Goal: Transaction & Acquisition: Obtain resource

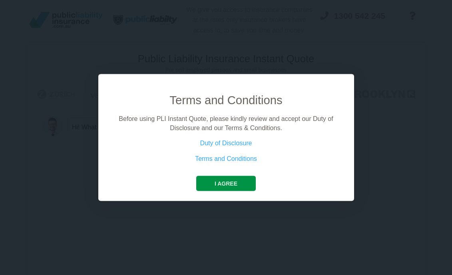
click at [235, 182] on button "I agree" at bounding box center [226, 183] width 60 height 15
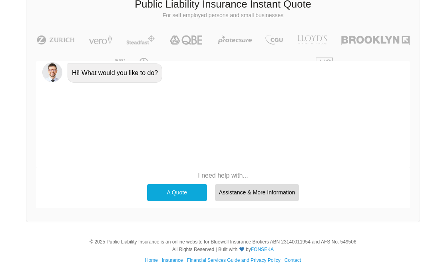
scroll to position [61, 0]
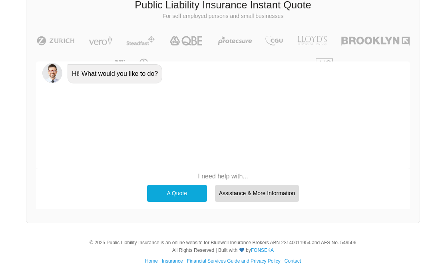
click at [168, 192] on div "A Quote" at bounding box center [177, 193] width 60 height 17
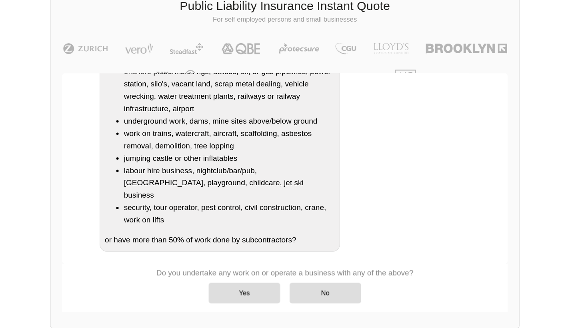
scroll to position [90, 0]
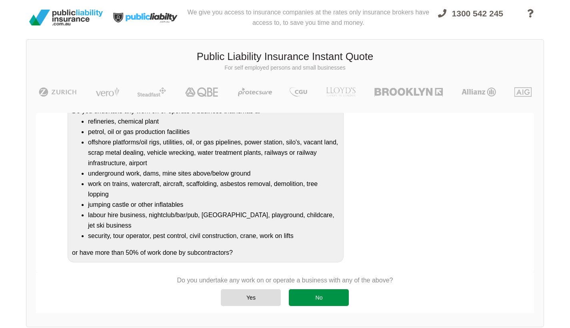
click at [311, 275] on div "No" at bounding box center [319, 297] width 60 height 17
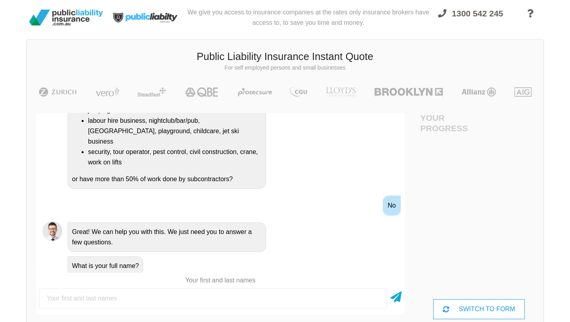
scroll to position [200, 0]
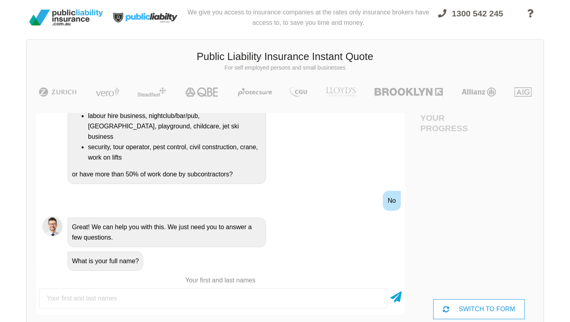
type input "l"
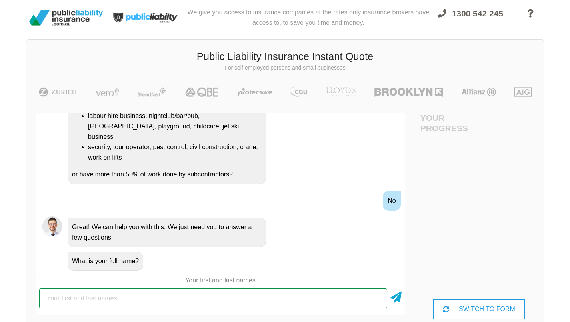
type input "[PERSON_NAME]"
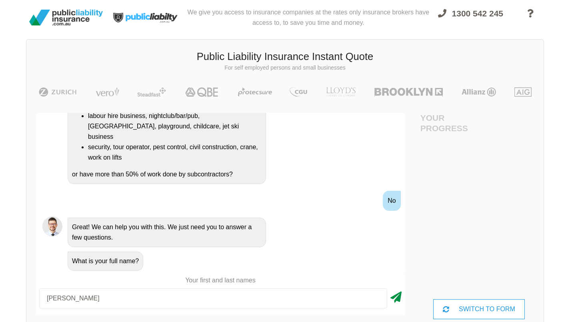
click at [390, 275] on icon at bounding box center [395, 295] width 11 height 14
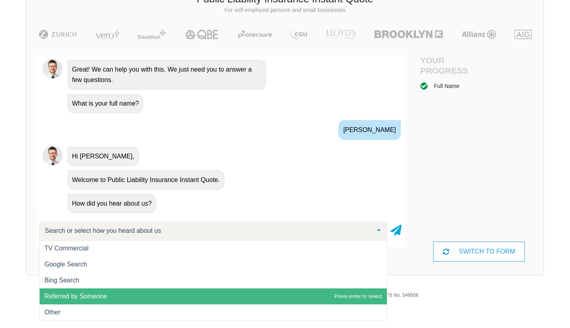
scroll to position [0, 0]
click at [142, 275] on span "Referred by Someone" at bounding box center [213, 296] width 347 height 16
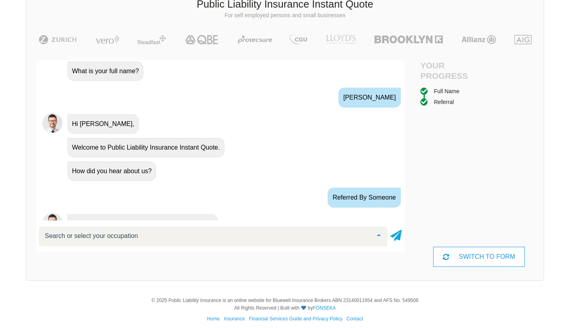
scroll to position [376, 0]
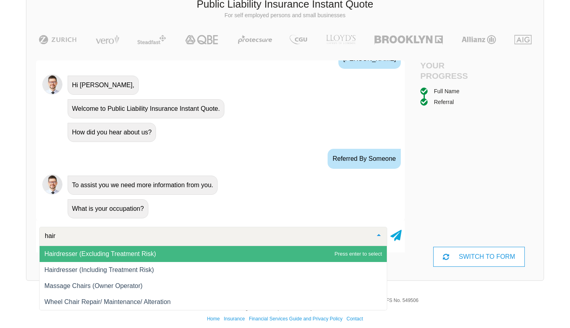
type input "haird"
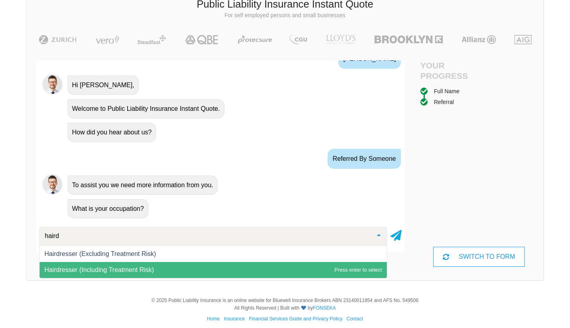
click at [124, 270] on span "Hairdresser (Including Treatment Risk)" at bounding box center [99, 269] width 110 height 7
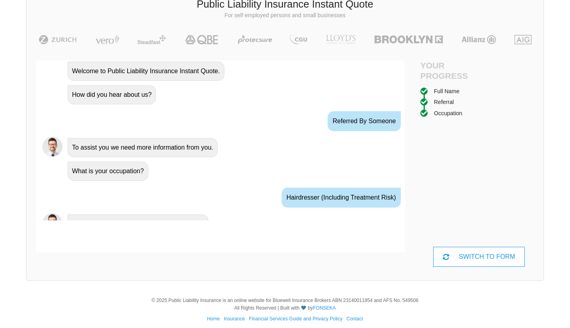
scroll to position [429, 0]
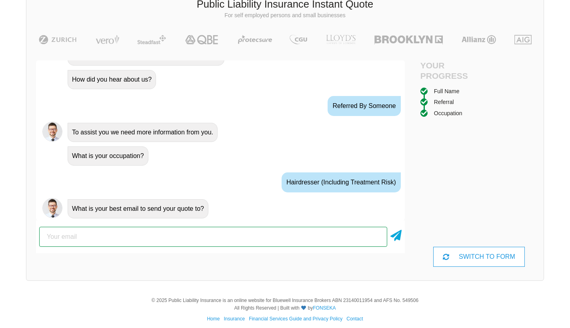
type input "[PERSON_NAME][EMAIL_ADDRESS][PERSON_NAME][DOMAIN_NAME]"
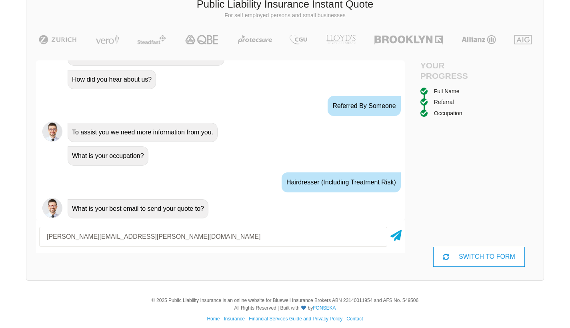
drag, startPoint x: 257, startPoint y: 236, endPoint x: 0, endPoint y: 222, distance: 257.1
click at [0, 222] on div "We give you access to insurance companies at the rates only insurance brokers h…" at bounding box center [285, 116] width 570 height 343
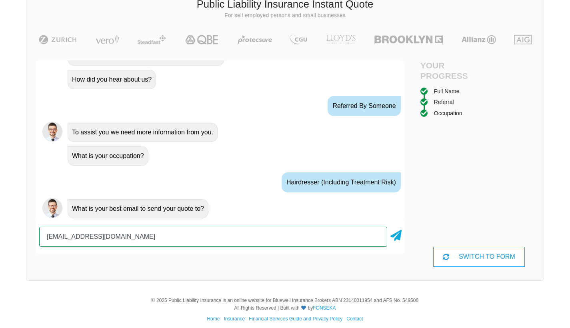
type input "[EMAIL_ADDRESS][DOMAIN_NAME]"
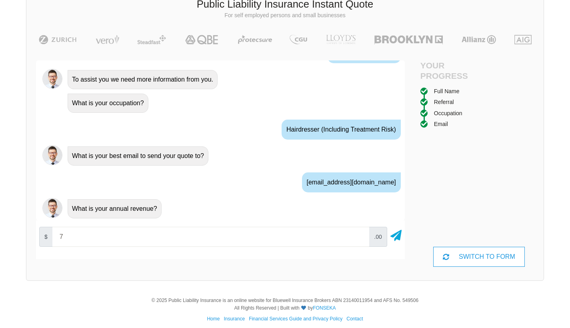
type input "70"
type input "70000"
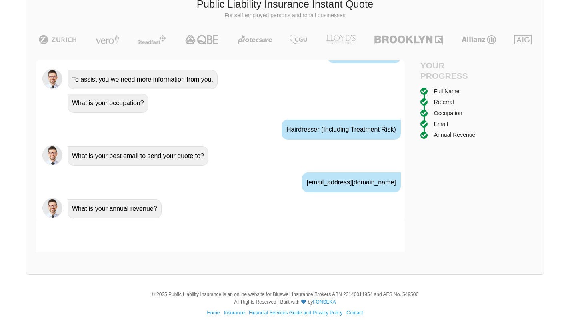
scroll to position [535, 0]
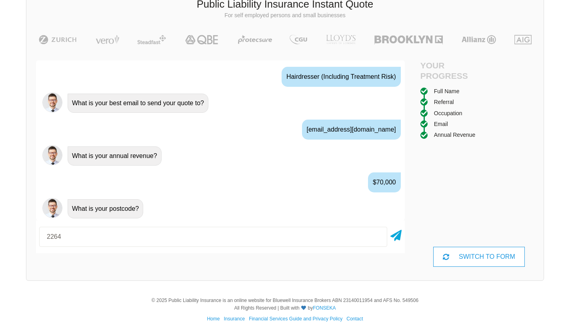
type input "2264"
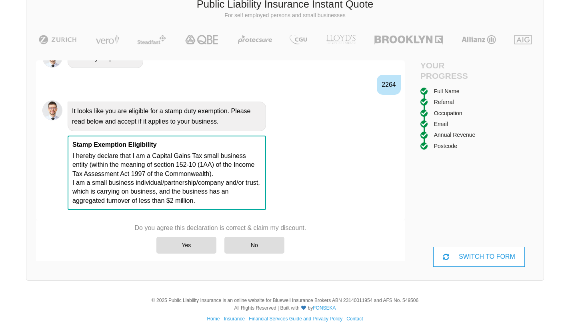
scroll to position [716, 0]
click at [175, 242] on div "Yes" at bounding box center [186, 245] width 60 height 17
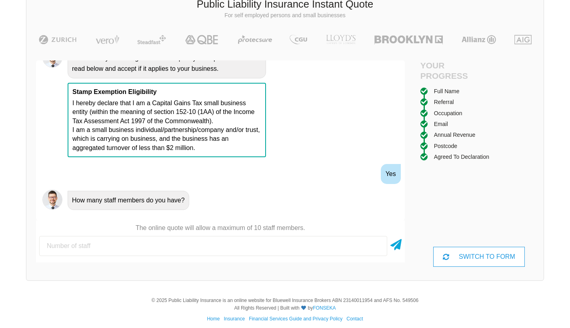
scroll to position [751, 0]
type input "1"
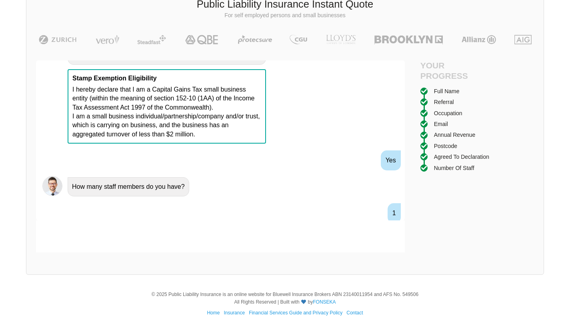
scroll to position [781, 0]
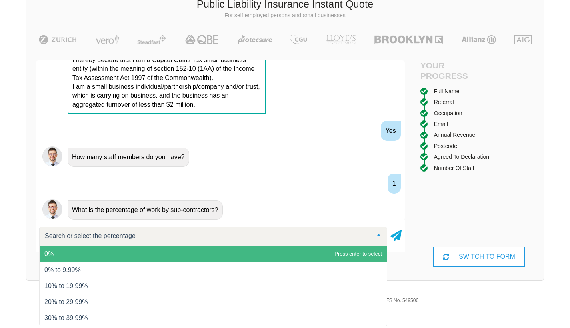
click at [170, 254] on span "0%" at bounding box center [213, 254] width 347 height 16
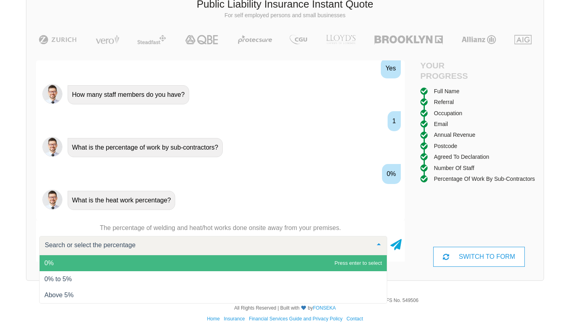
scroll to position [857, 0]
click at [56, 263] on span "0%" at bounding box center [213, 263] width 347 height 16
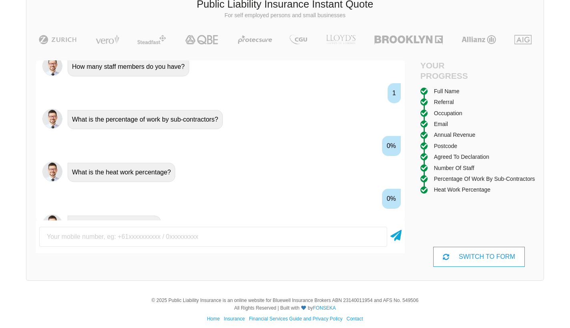
scroll to position [886, 0]
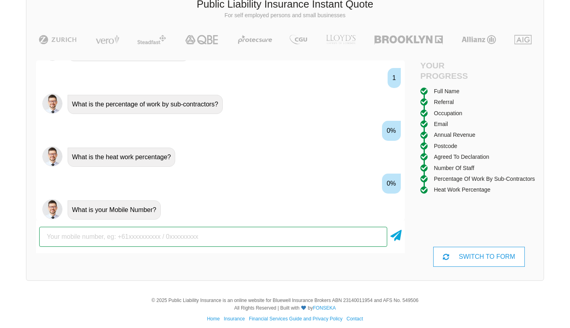
type input "0412156550"
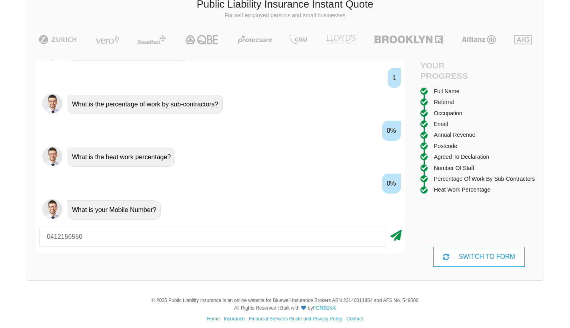
click at [396, 237] on icon at bounding box center [395, 234] width 11 height 14
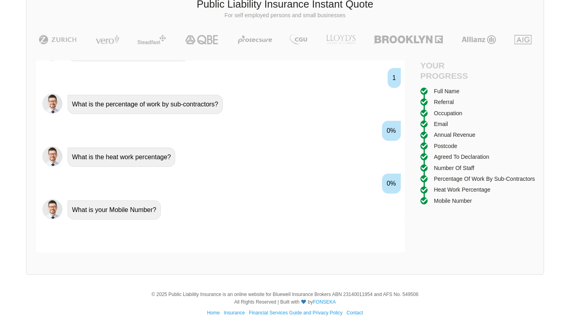
scroll to position [939, 0]
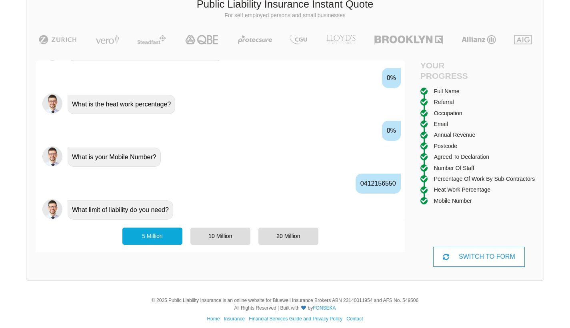
click at [132, 237] on div "5 Million" at bounding box center [152, 235] width 60 height 17
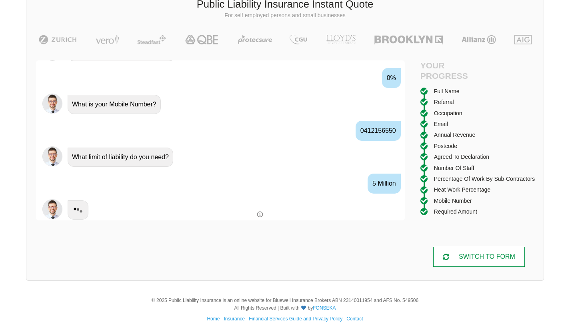
click at [452, 247] on div "SWITCH TO FORM" at bounding box center [478, 257] width 91 height 20
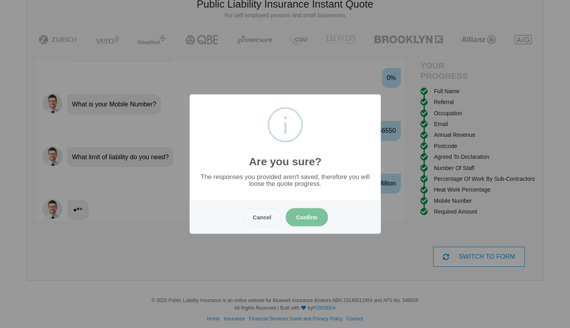
click at [305, 220] on button "Confirm" at bounding box center [306, 217] width 42 height 18
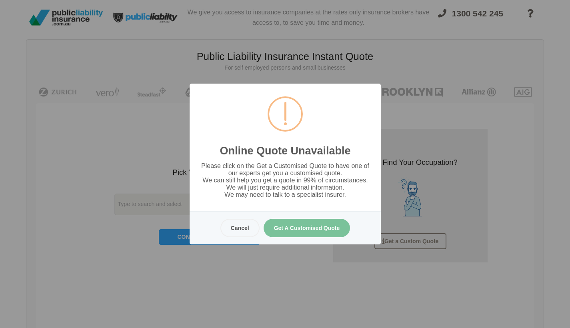
scroll to position [0, 0]
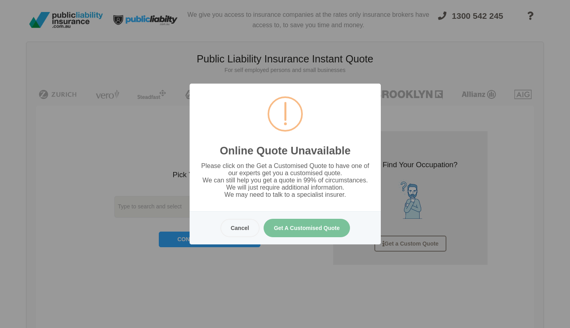
click at [235, 229] on button "Cancel" at bounding box center [239, 228] width 39 height 18
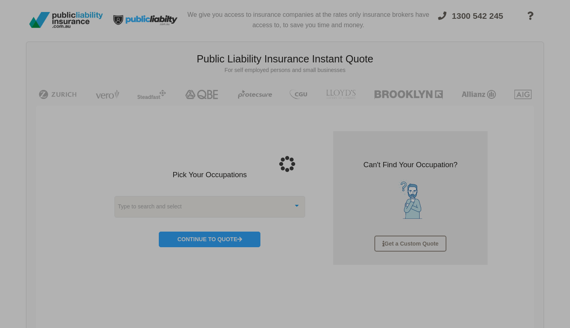
scroll to position [20, 0]
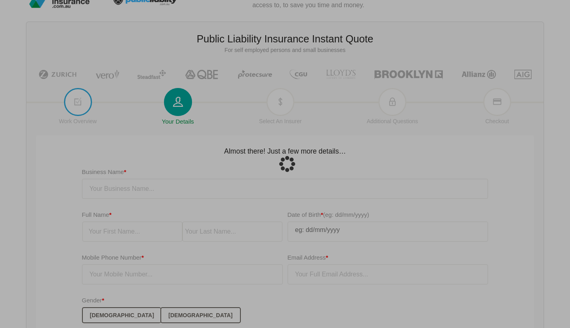
type input "[PERSON_NAME]"
type input "[EMAIL_ADDRESS][DOMAIN_NAME]"
